Goal: Answer question/provide support

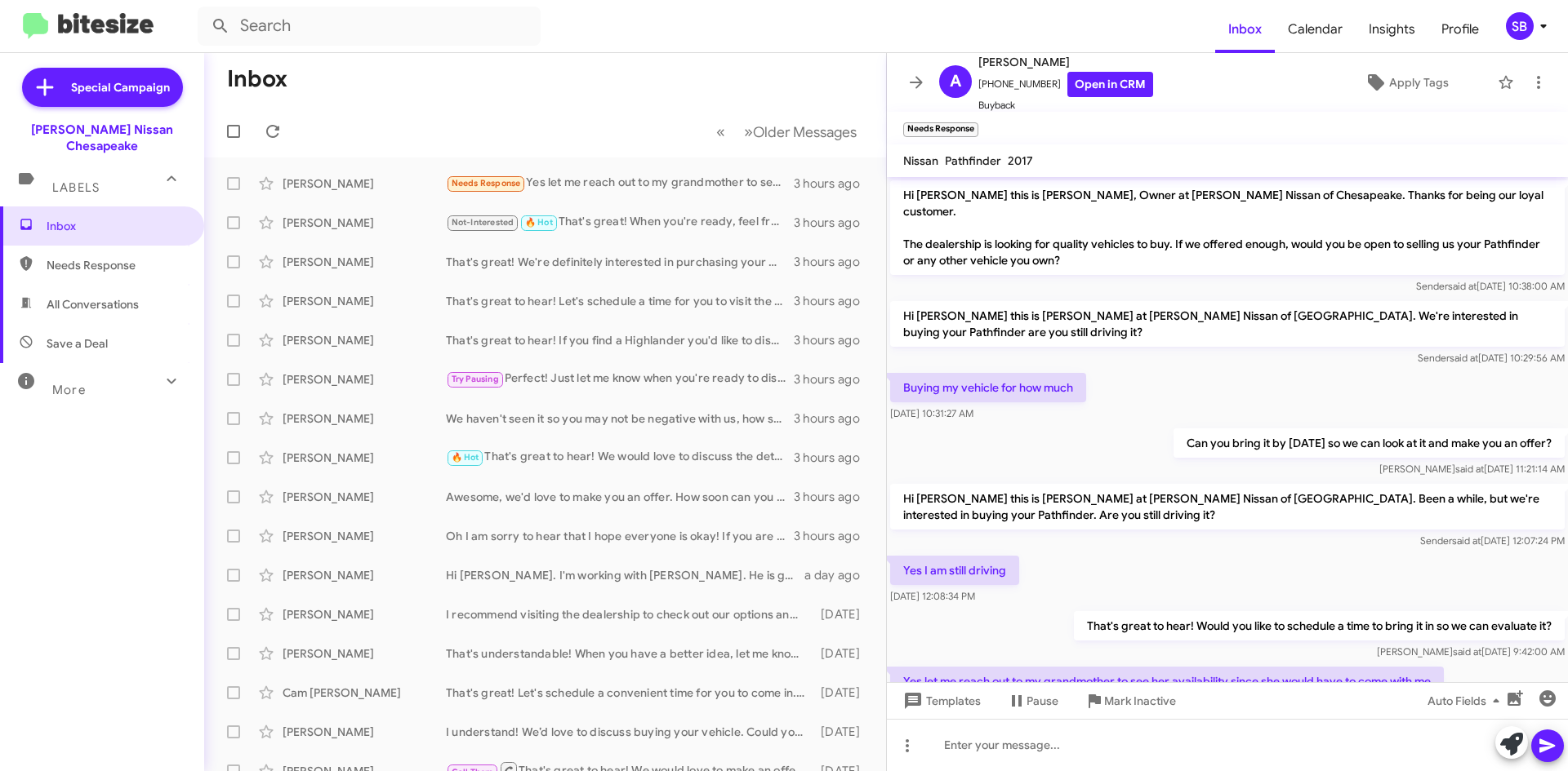
scroll to position [54, 0]
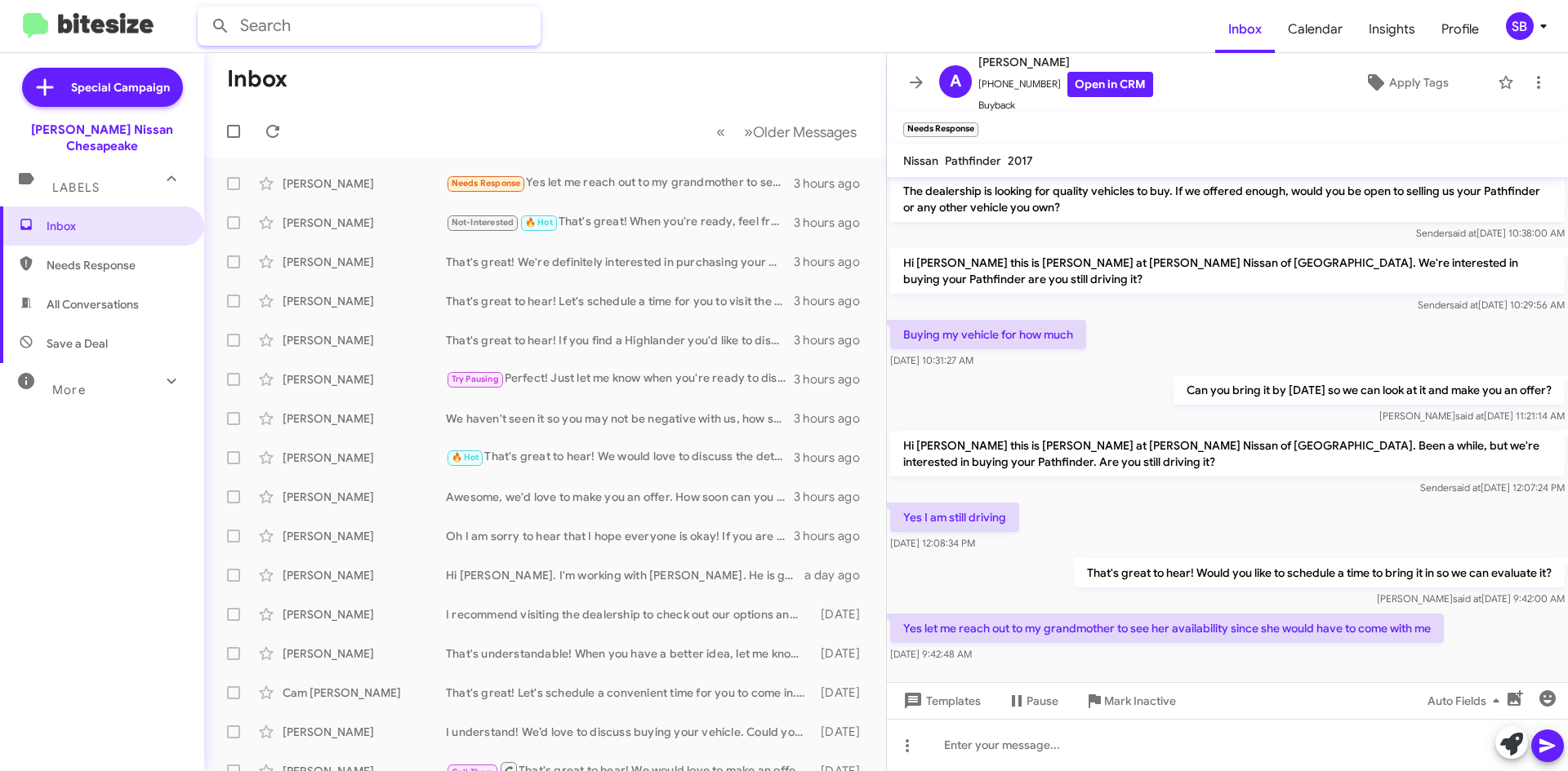
click at [361, 21] on input "text" at bounding box center [368, 26] width 343 height 39
click at [204, 9] on button at bounding box center [220, 25] width 33 height 33
click at [379, 34] on input "7576920802" at bounding box center [368, 26] width 343 height 39
click at [204, 9] on button at bounding box center [220, 25] width 33 height 33
click at [106, 257] on span "Needs Response" at bounding box center [116, 265] width 139 height 16
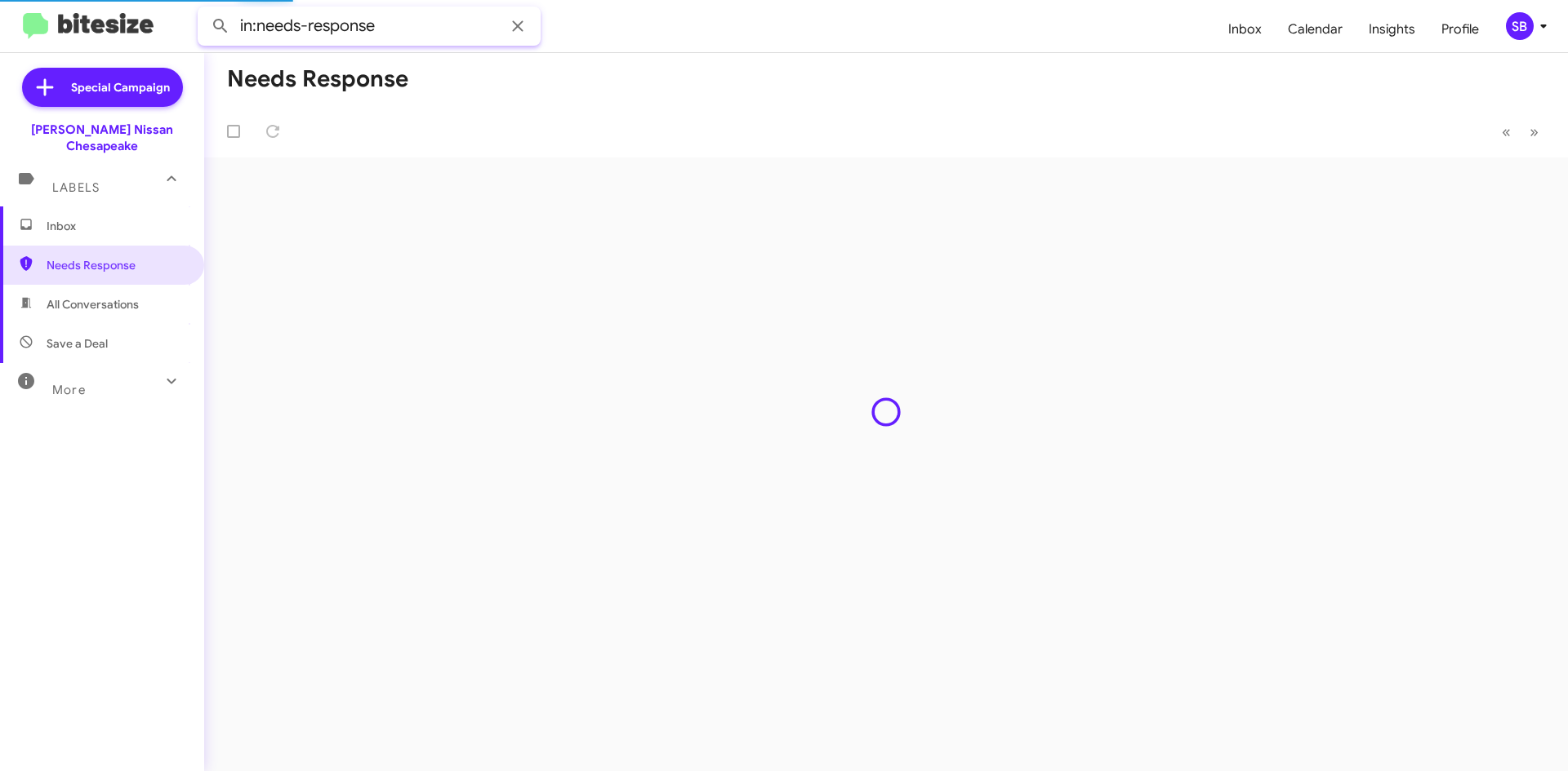
click at [391, 18] on input "in:needs-response" at bounding box center [368, 26] width 343 height 39
click at [126, 44] on mat-toolbar "in:needs-response Inbox Calendar Insights Profile SB" at bounding box center [784, 26] width 1568 height 53
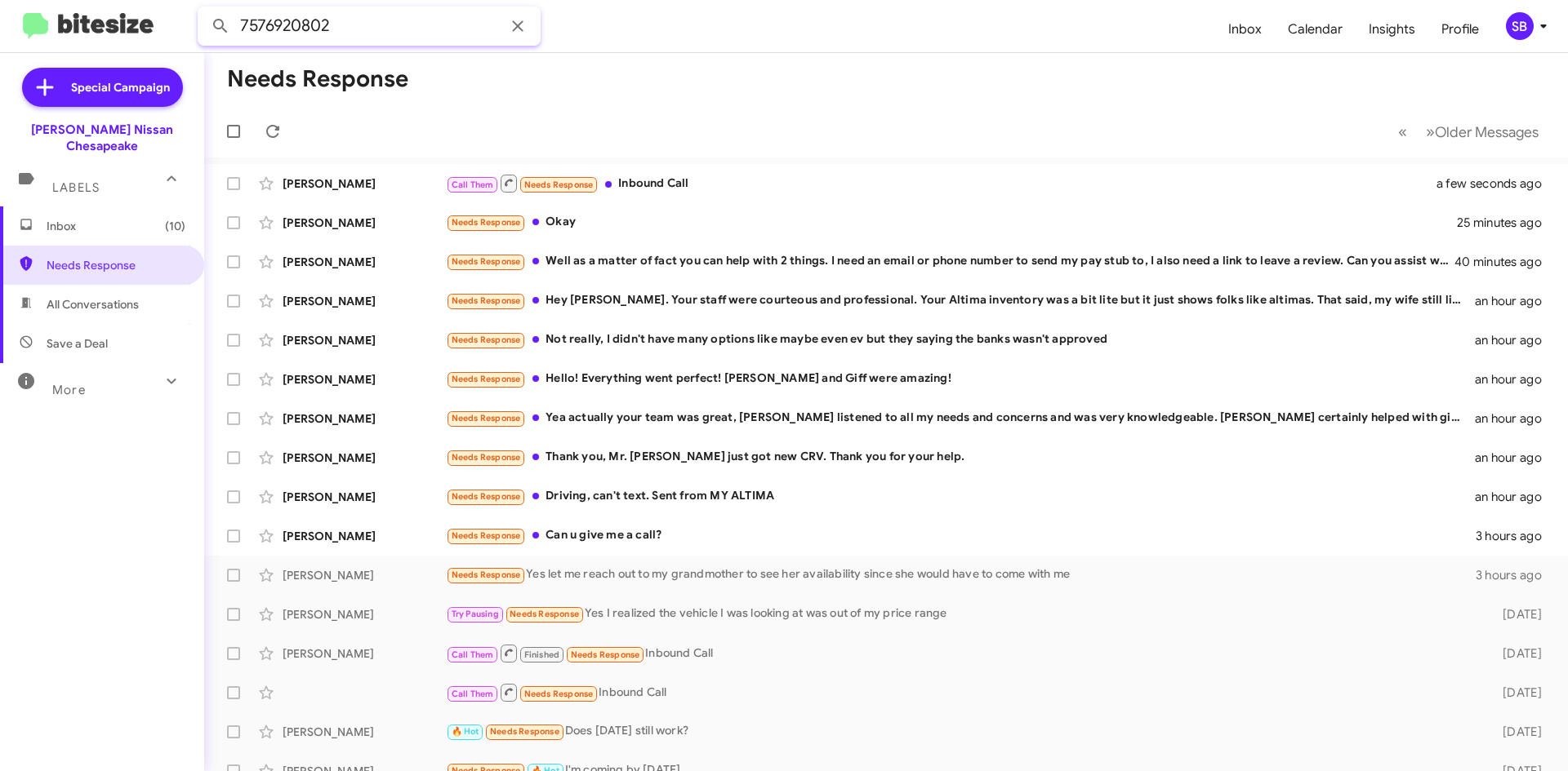
click at [204, 9] on button at bounding box center [220, 25] width 33 height 33
type input "7576920802"
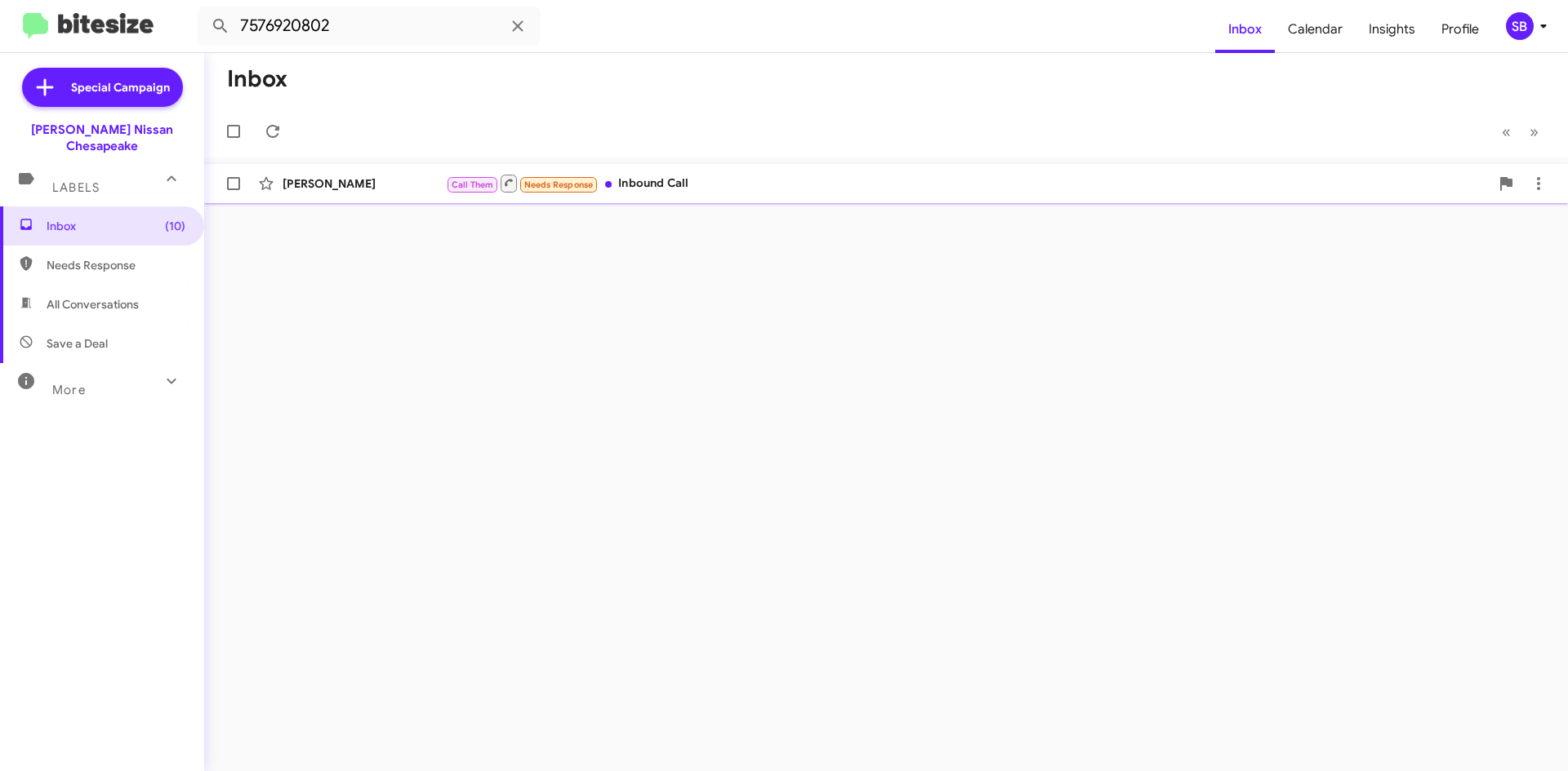
click at [380, 177] on div "[PERSON_NAME]" at bounding box center [365, 183] width 163 height 16
